Goal: Information Seeking & Learning: Learn about a topic

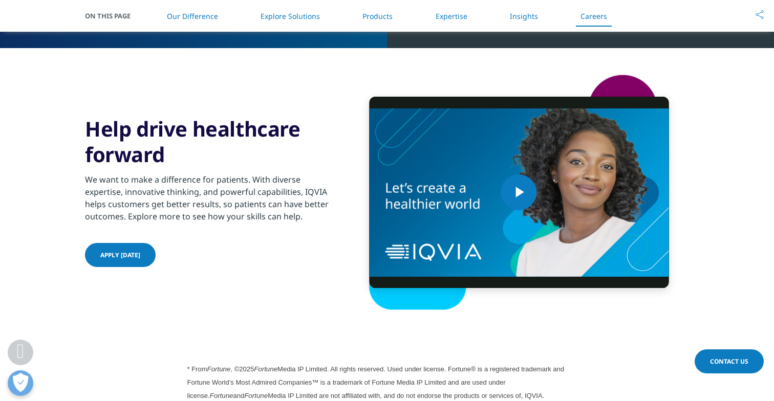
scroll to position [2387, 0]
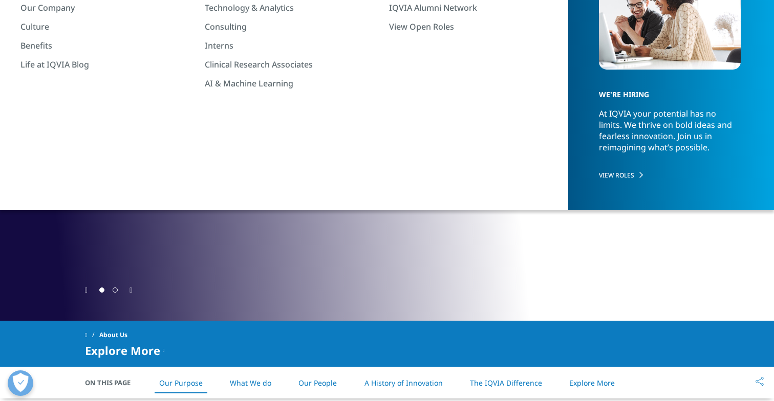
scroll to position [152, 0]
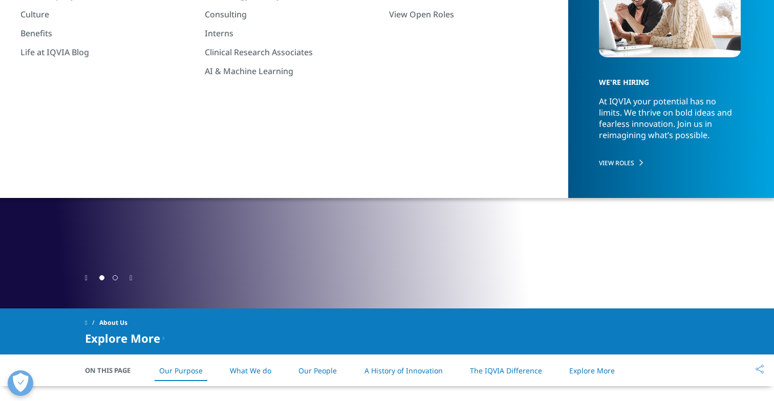
click at [134, 279] on div at bounding box center [387, 278] width 604 height 10
click at [132, 279] on icon "Next slide" at bounding box center [130, 278] width 3 height 7
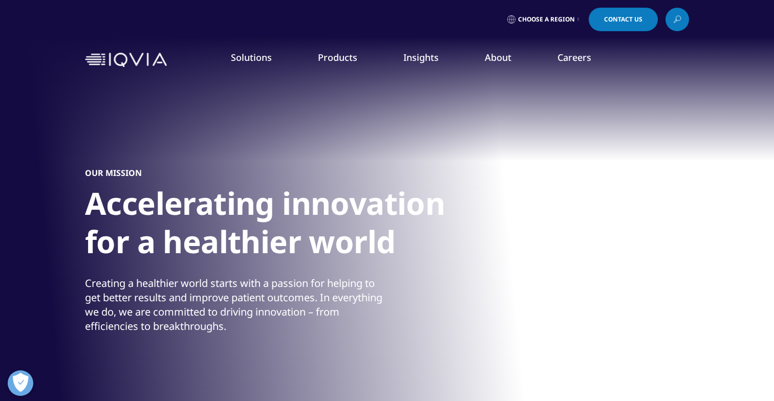
scroll to position [0, 0]
click at [552, 26] on link "Choose a Region" at bounding box center [543, 20] width 76 height 24
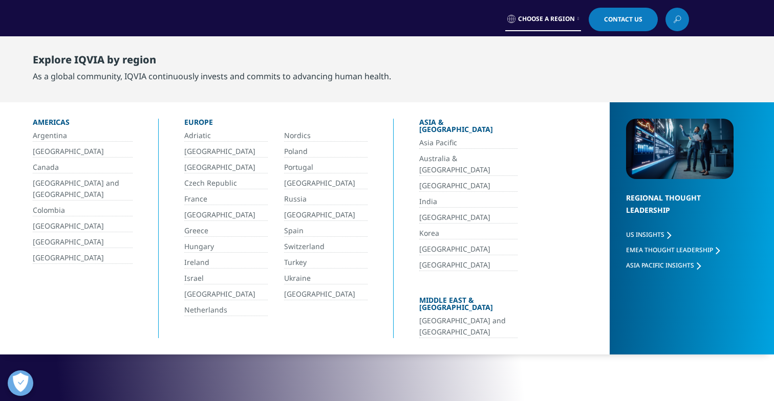
click at [428, 196] on link "India" at bounding box center [468, 202] width 98 height 12
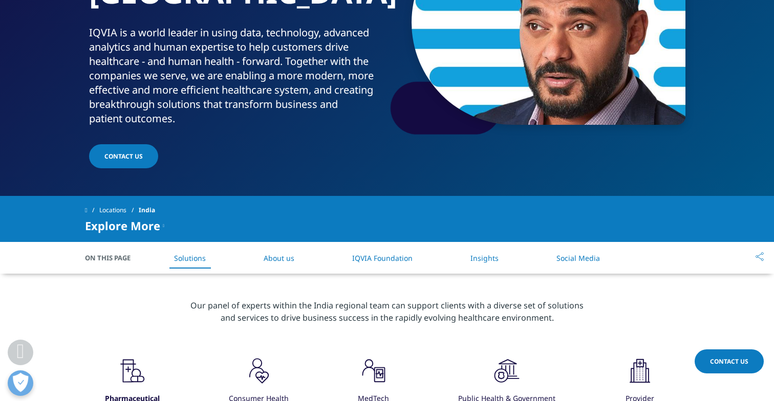
scroll to position [221, 0]
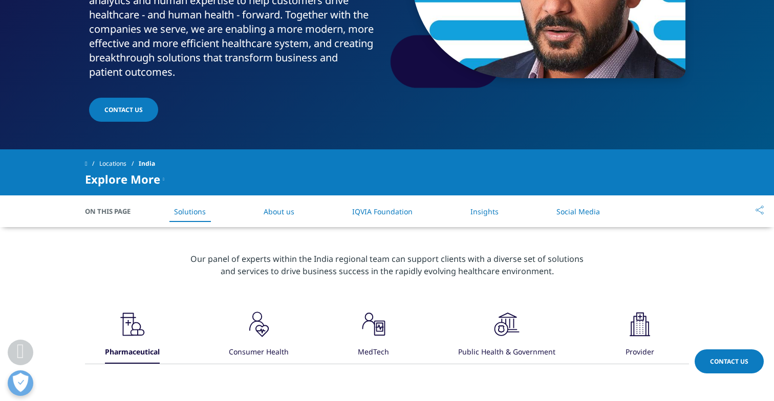
click at [148, 309] on icon ".cls-1{fill:#231f20;}" at bounding box center [132, 324] width 31 height 31
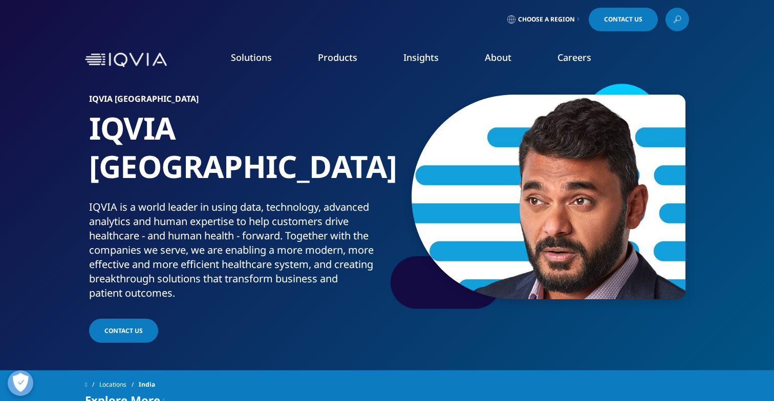
scroll to position [0, 0]
click at [226, 168] on link "Consulting" at bounding box center [292, 166] width 174 height 11
click at [58, 124] on link "Planning Suite" at bounding box center [110, 128] width 180 height 11
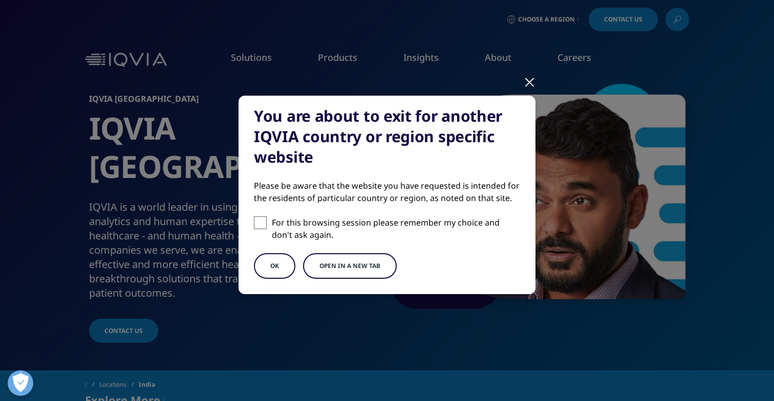
click at [536, 83] on div "You are about to exit for another IQVIA country or region specific website Plea…" at bounding box center [387, 203] width 604 height 407
click at [527, 82] on div at bounding box center [530, 82] width 12 height 28
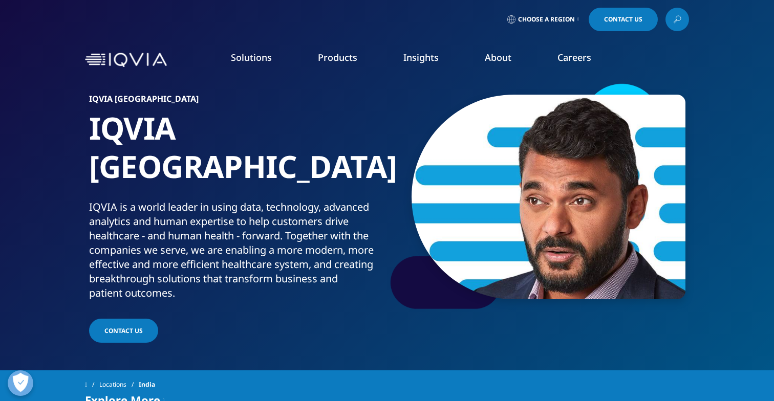
click at [544, 22] on span "Choose a Region" at bounding box center [546, 19] width 57 height 8
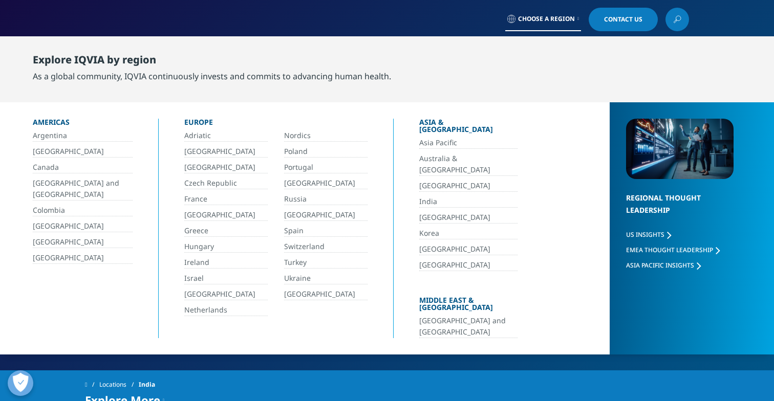
click at [454, 196] on link "India" at bounding box center [468, 202] width 98 height 12
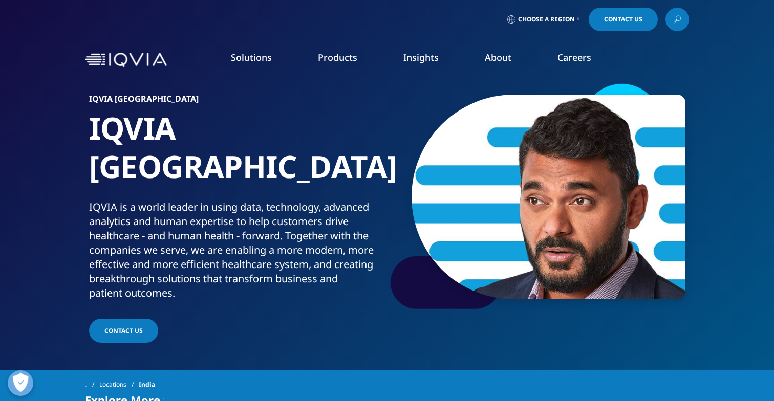
click at [56, 126] on link "Planning Suite" at bounding box center [110, 128] width 180 height 11
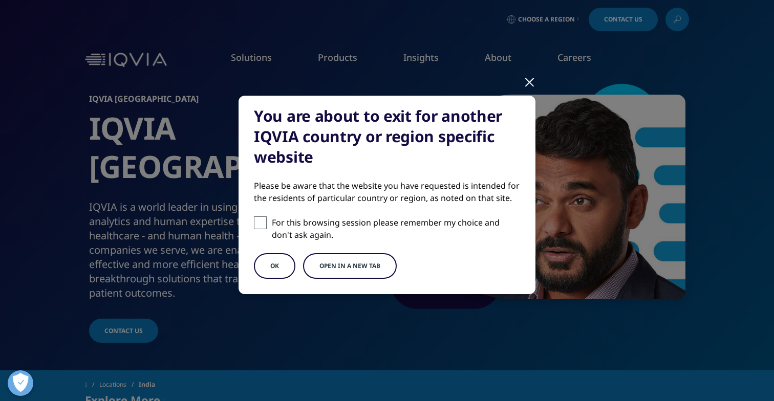
click at [349, 265] on button "Open in a new tab" at bounding box center [350, 266] width 94 height 26
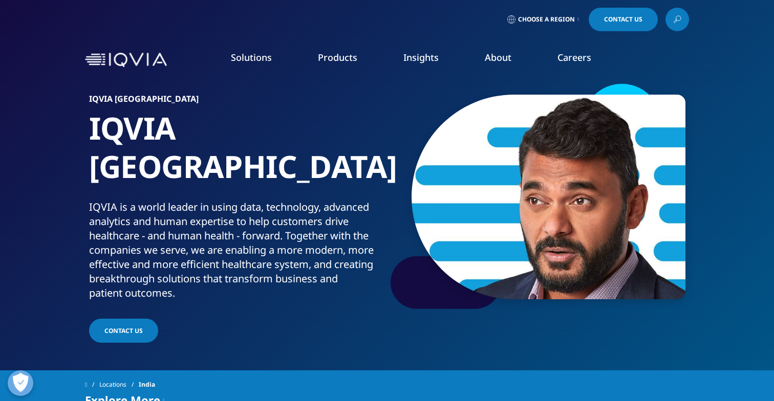
click at [75, 308] on link "Clinical Data Analytics Solutions" at bounding box center [110, 310] width 180 height 11
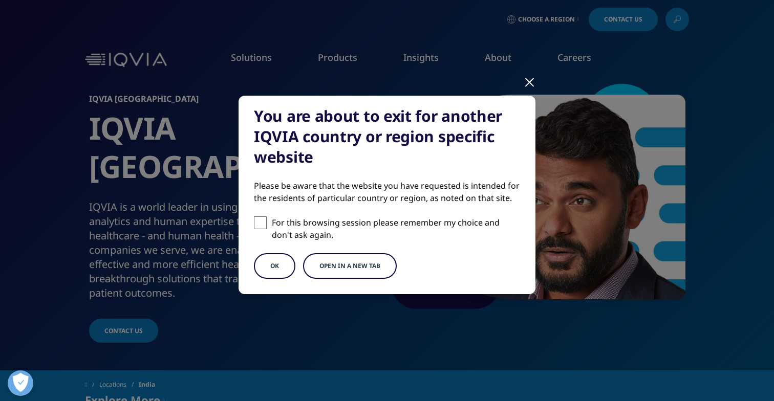
click at [341, 256] on button "Open in a new tab" at bounding box center [350, 266] width 94 height 26
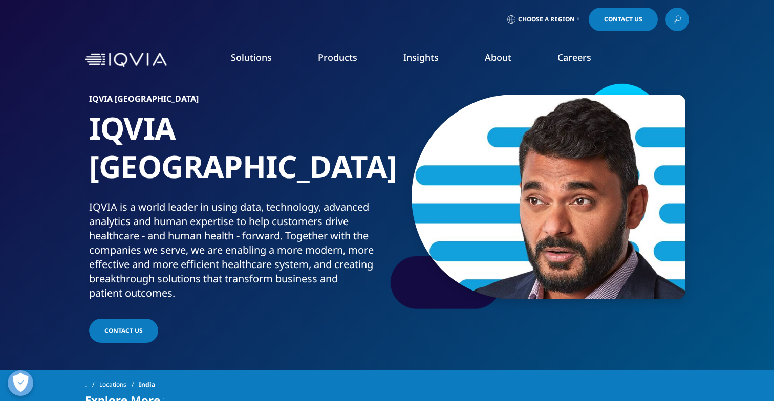
click at [652, 127] on link "Health Data Apps & AI" at bounding box center [680, 128] width 180 height 11
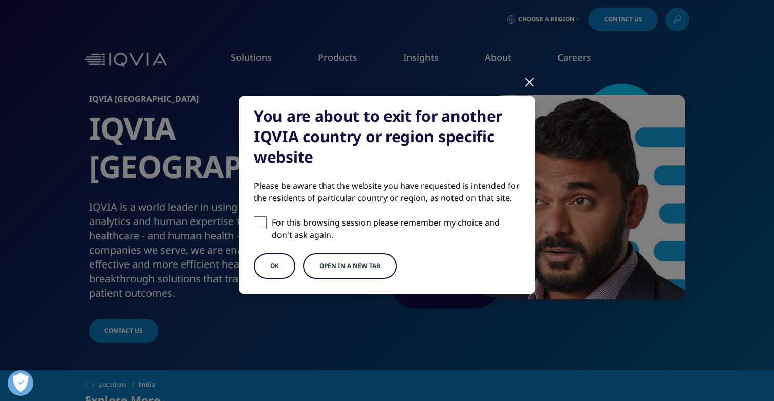
click at [359, 271] on button "Open in a new tab" at bounding box center [350, 266] width 94 height 26
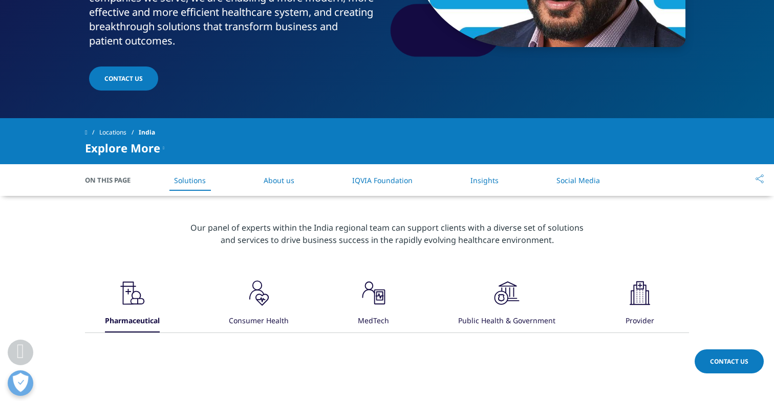
scroll to position [254, 0]
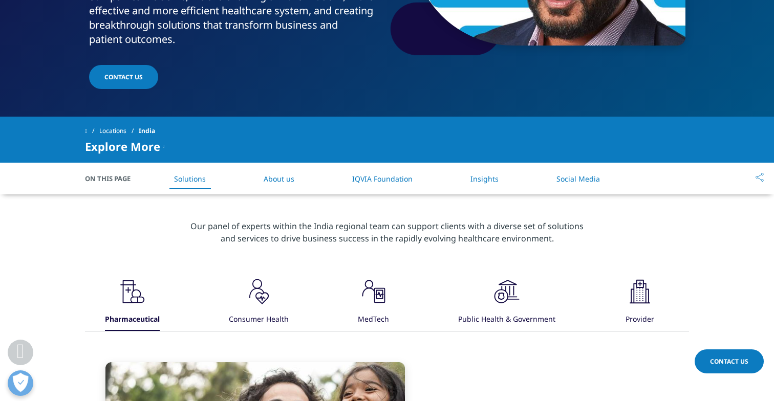
click at [493, 174] on link "Insights" at bounding box center [484, 179] width 28 height 10
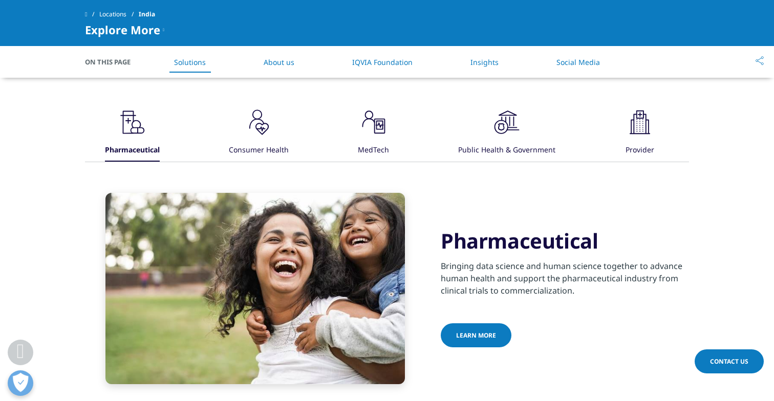
scroll to position [345, 0]
click at [131, 120] on icon at bounding box center [128, 120] width 6 height 1
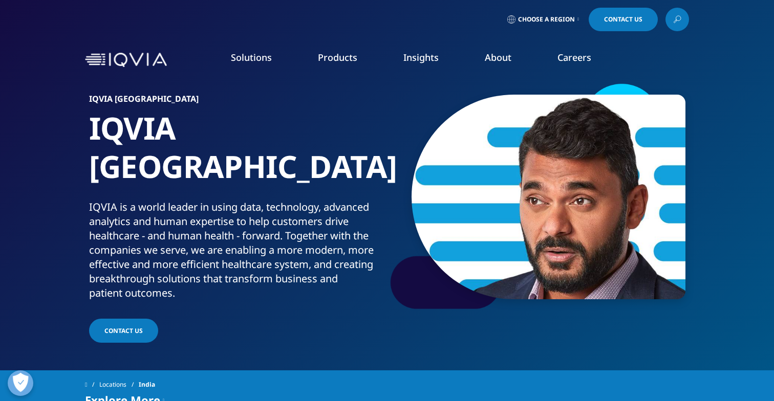
scroll to position [0, 0]
click at [65, 190] on link "DISCOVER INSIGHTS" at bounding box center [95, 187] width 151 height 9
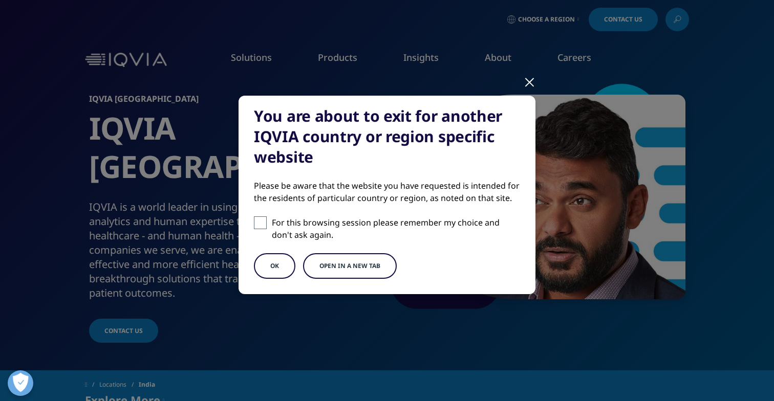
click at [373, 263] on button "Open in a new tab" at bounding box center [350, 266] width 94 height 26
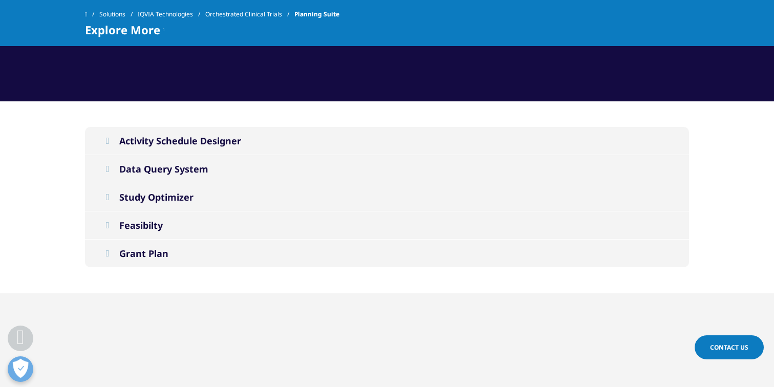
scroll to position [894, 0]
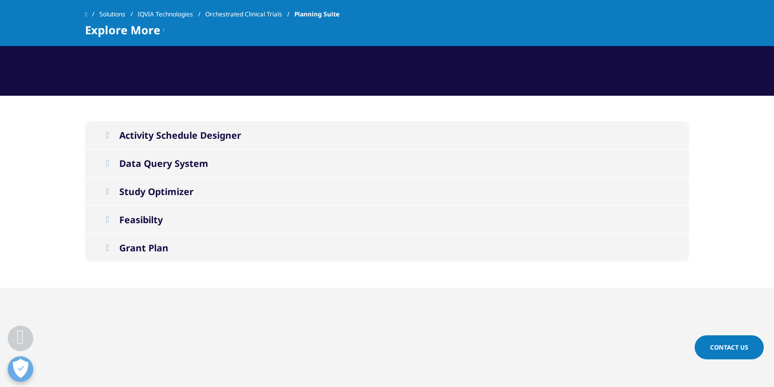
click at [109, 136] on icon at bounding box center [107, 135] width 4 height 9
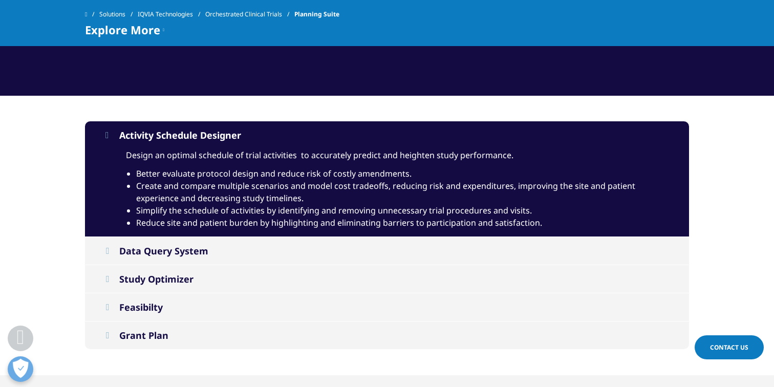
click at [109, 136] on icon at bounding box center [107, 135] width 4 height 9
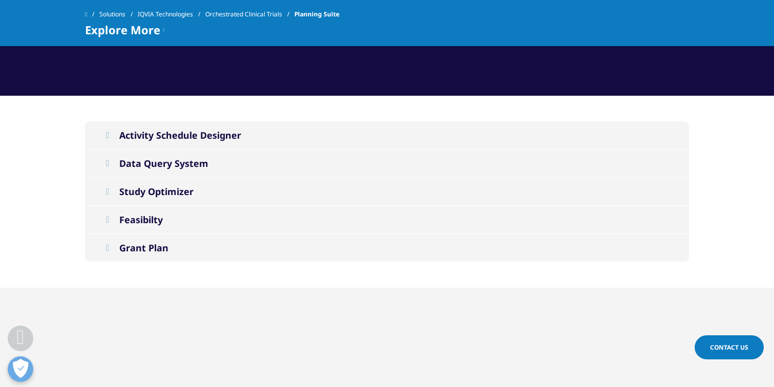
click at [117, 159] on button "Data Query System" at bounding box center [387, 163] width 604 height 28
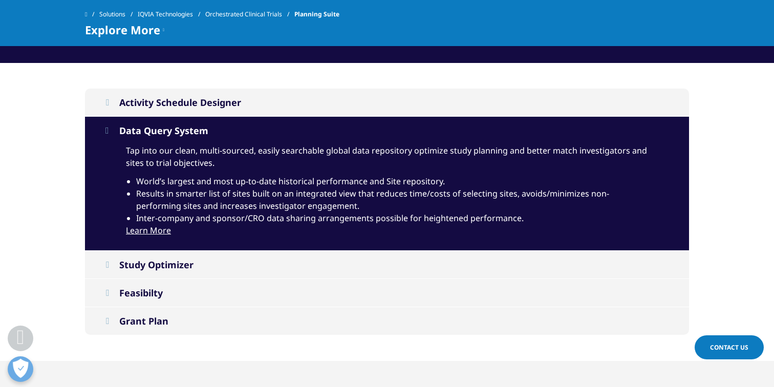
scroll to position [930, 0]
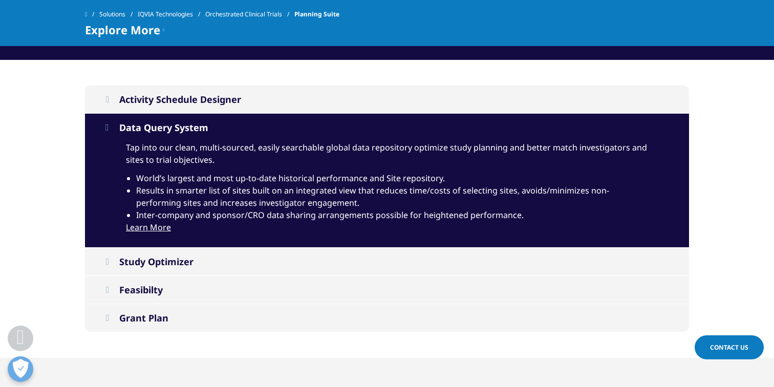
click at [123, 129] on div "Data Query System" at bounding box center [163, 127] width 89 height 12
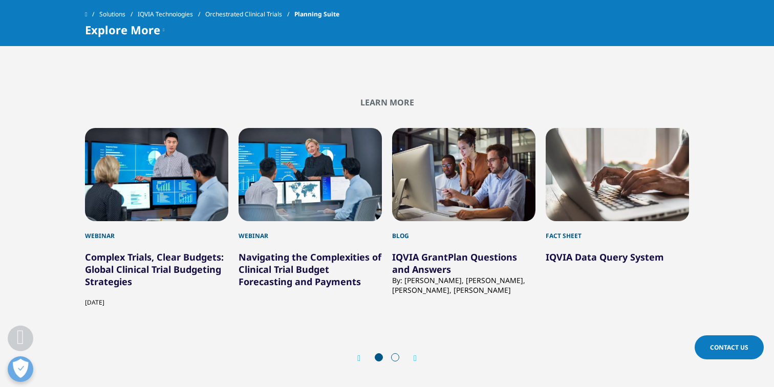
scroll to position [1379, 0]
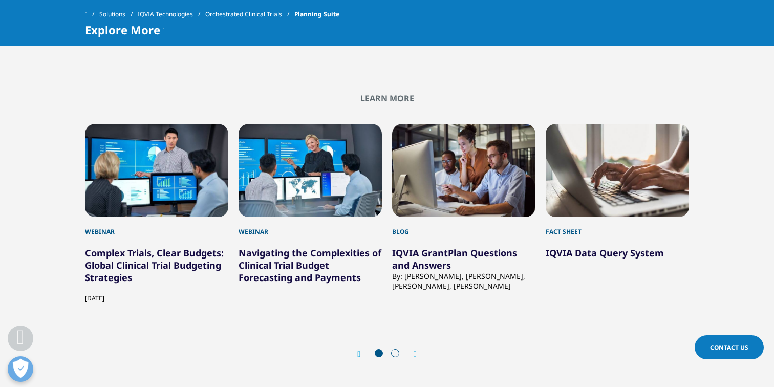
click at [623, 235] on div "Fact Sheet" at bounding box center [617, 226] width 143 height 19
click at [587, 208] on div "4 / 7" at bounding box center [617, 170] width 143 height 93
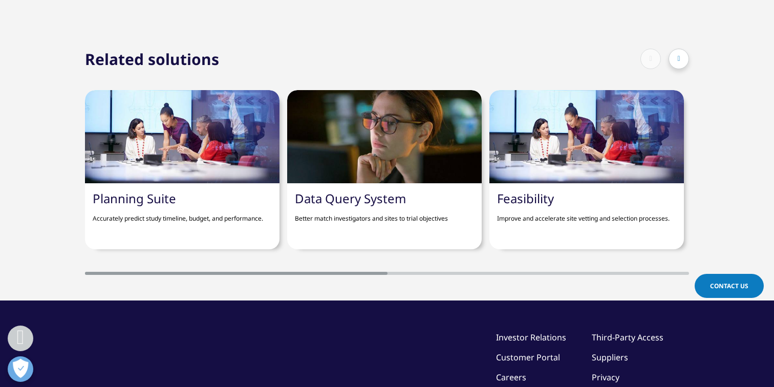
scroll to position [889, 0]
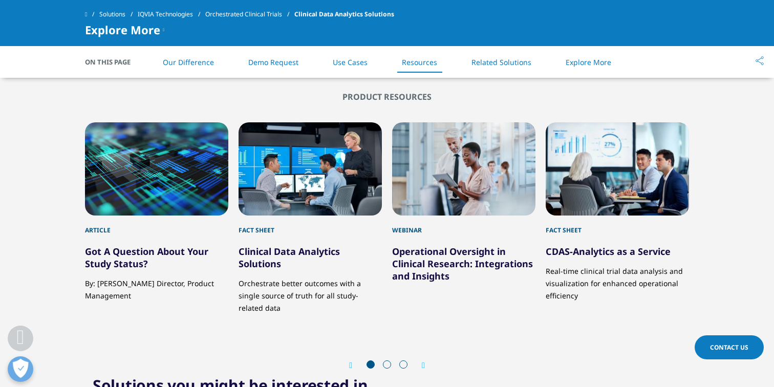
scroll to position [3674, 0]
click at [272, 264] on link "Clinical Data Analytics Solutions" at bounding box center [288, 257] width 101 height 25
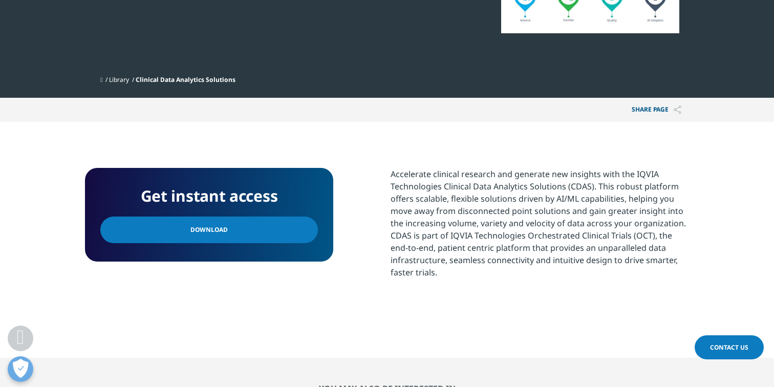
scroll to position [295, 0]
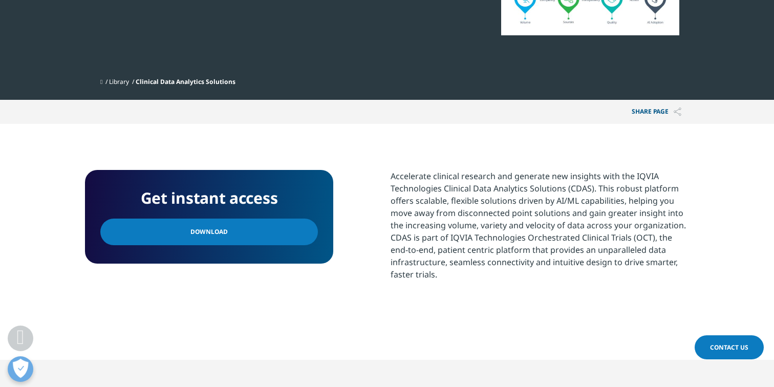
click at [222, 236] on span "Download" at bounding box center [208, 231] width 37 height 11
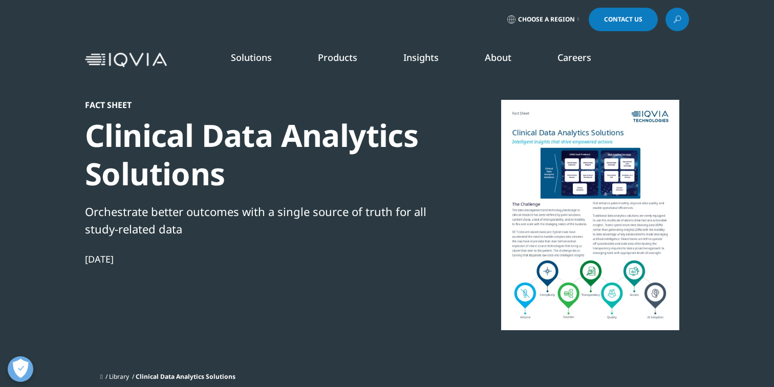
scroll to position [0, 0]
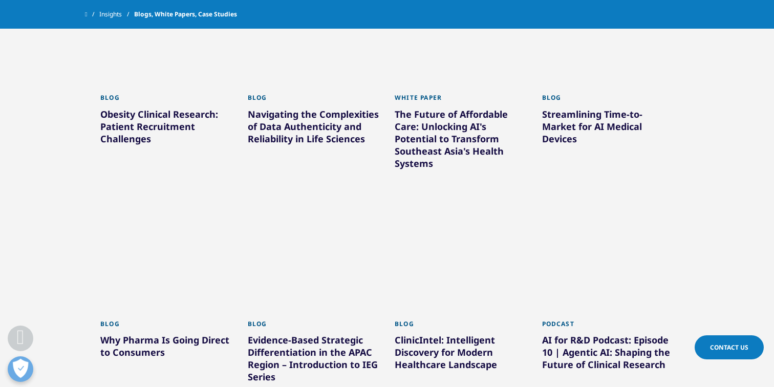
scroll to position [723, 0]
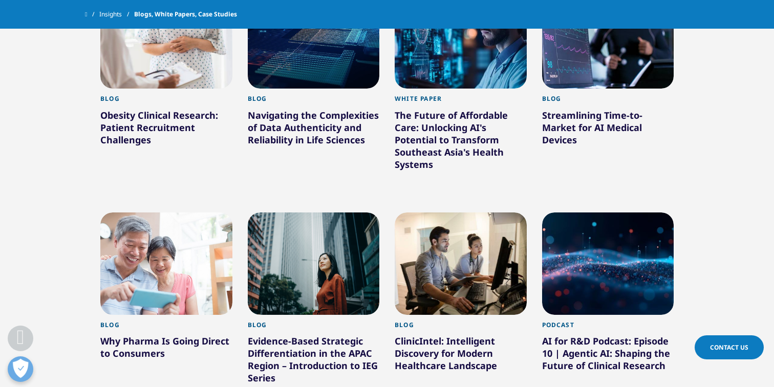
click at [465, 146] on div "The Future of Affordable Care: Unlocking AI's Potential to Transform Southeast …" at bounding box center [461, 142] width 132 height 66
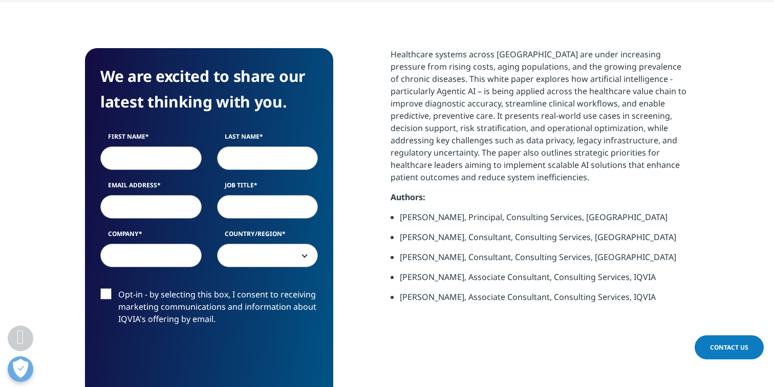
scroll to position [520, 0]
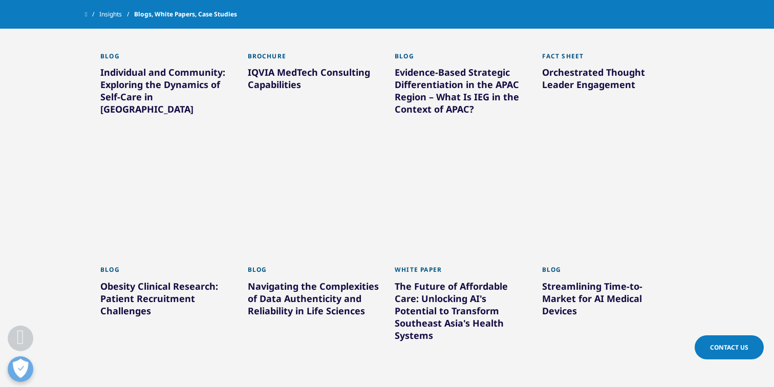
scroll to position [569, 0]
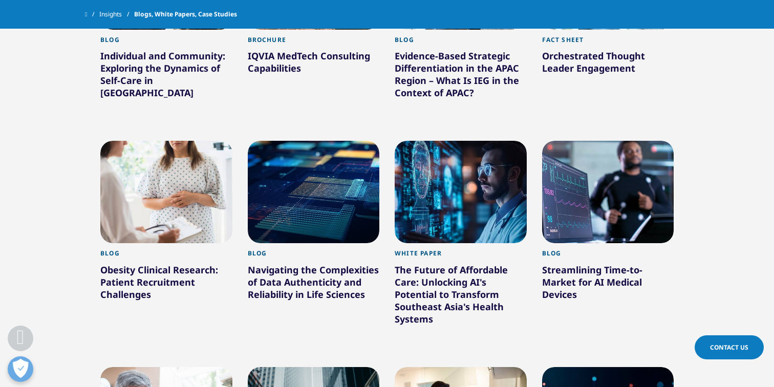
click at [583, 266] on div "Streamlining Time-to-Market for AI Medical Devices" at bounding box center [608, 284] width 132 height 41
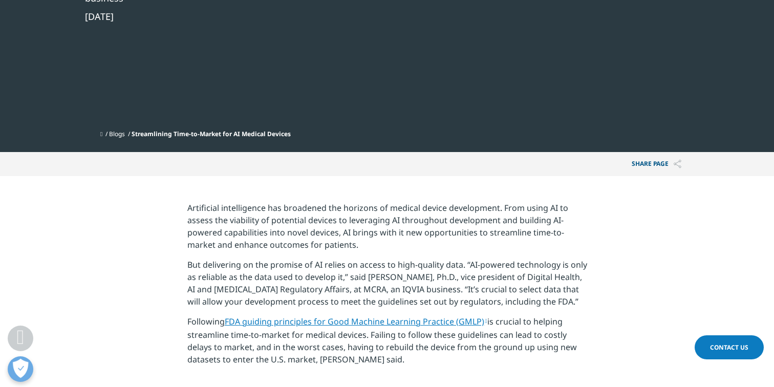
scroll to position [221, 0]
